Goal: Information Seeking & Learning: Learn about a topic

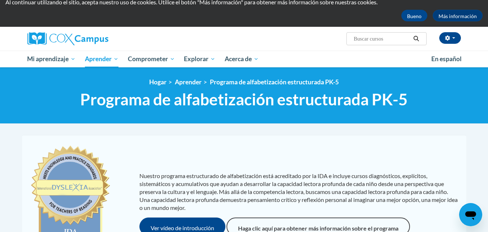
scroll to position [5, 0]
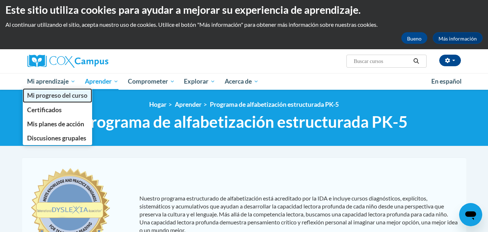
click at [68, 96] on font "Mi progreso del curso" at bounding box center [57, 95] width 60 height 8
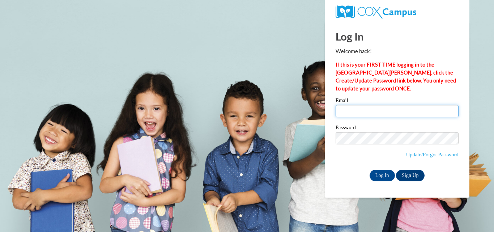
click at [385, 112] on input "Email" at bounding box center [396, 111] width 123 height 12
type input "irascema.carrasco@gmail.com"
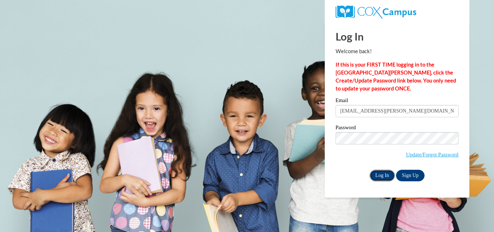
click at [383, 175] on input "Log In" at bounding box center [381, 175] width 25 height 12
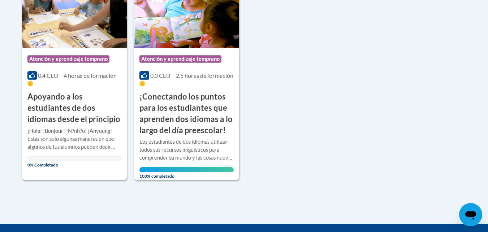
scroll to position [212, 0]
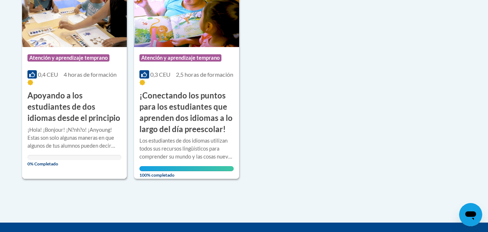
click at [63, 102] on font "Apoyando a los estudiantes de dos idiomas desde el principio" at bounding box center [73, 106] width 93 height 32
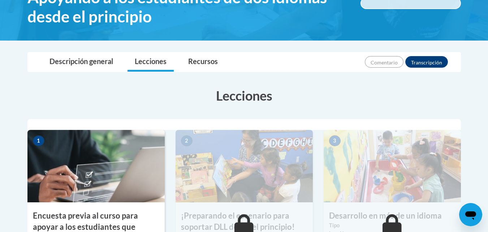
scroll to position [262, 0]
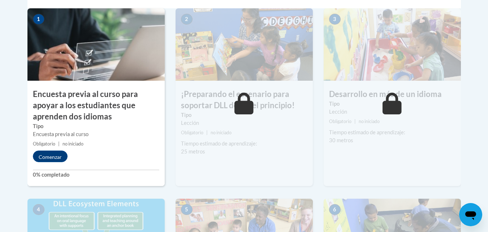
drag, startPoint x: 490, startPoint y: 39, endPoint x: 313, endPoint y: 89, distance: 184.2
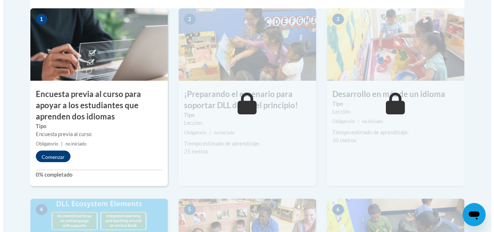
scroll to position [266, 0]
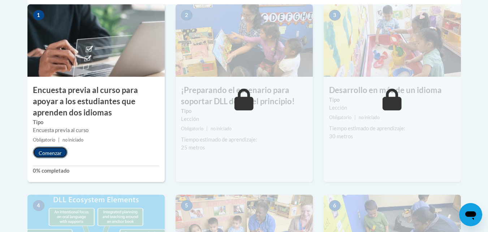
click at [53, 151] on font "Comenzar" at bounding box center [50, 153] width 23 height 6
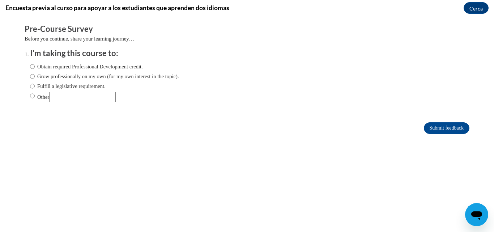
scroll to position [0, 0]
click at [30, 74] on input "Grow professionally on my own (for my own interest in the topic)." at bounding box center [32, 76] width 5 height 8
radio input "true"
click at [451, 129] on input "Submit feedback" at bounding box center [446, 128] width 46 height 12
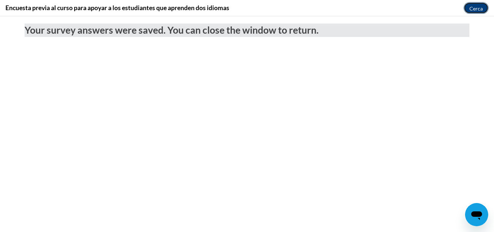
click at [473, 10] on font "Cerca" at bounding box center [475, 8] width 13 height 6
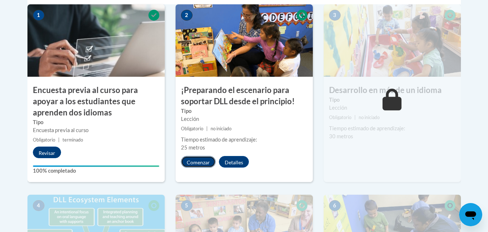
click at [194, 162] on font "Comenzar" at bounding box center [198, 162] width 23 height 6
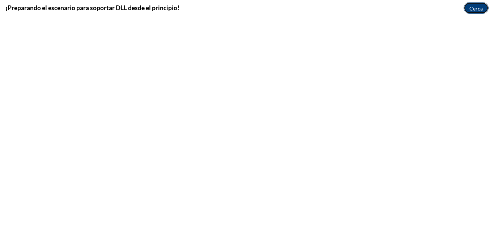
click at [472, 8] on font "Cerca" at bounding box center [475, 8] width 13 height 6
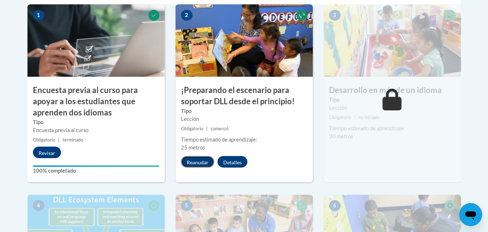
click at [195, 160] on font "Reanudar" at bounding box center [198, 162] width 22 height 6
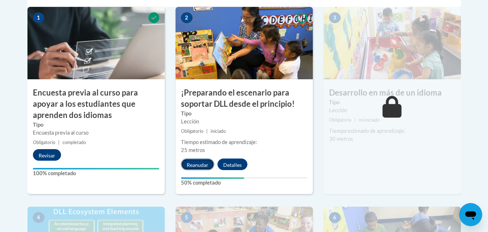
click at [197, 165] on font "Reanudar" at bounding box center [198, 165] width 22 height 6
